Goal: Task Accomplishment & Management: Manage account settings

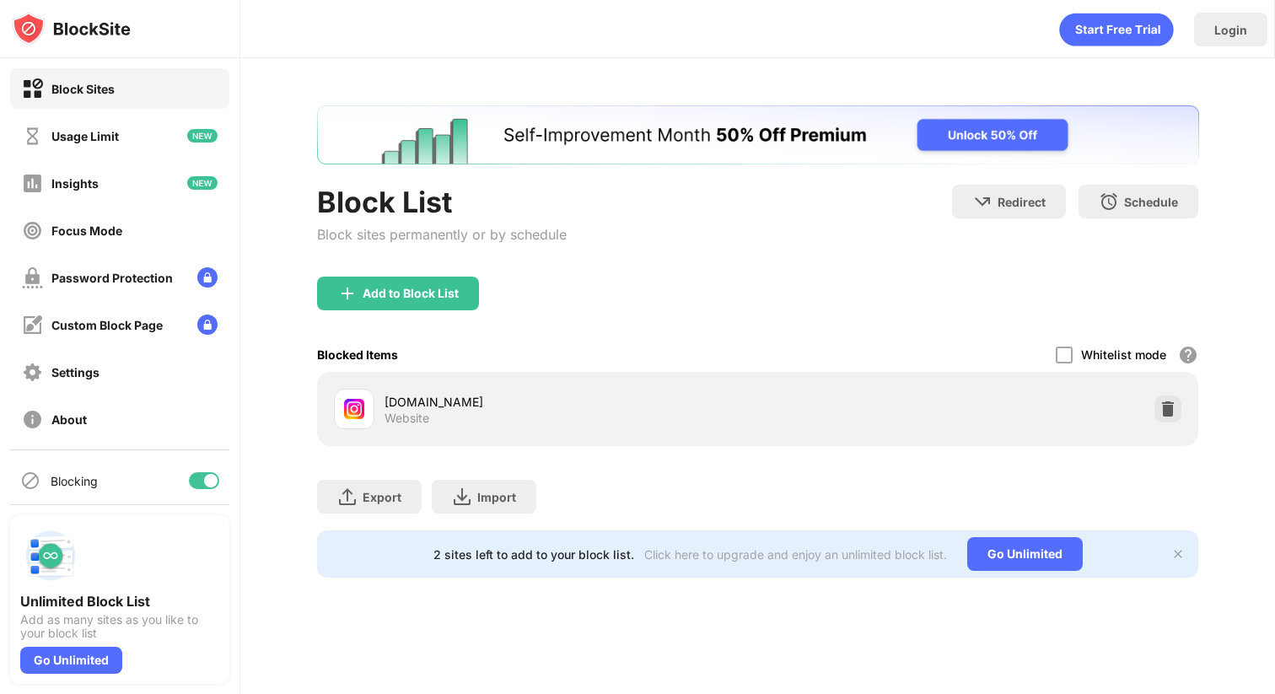
click at [1174, 413] on img at bounding box center [1168, 409] width 17 height 17
